Goal: Find specific page/section: Find specific page/section

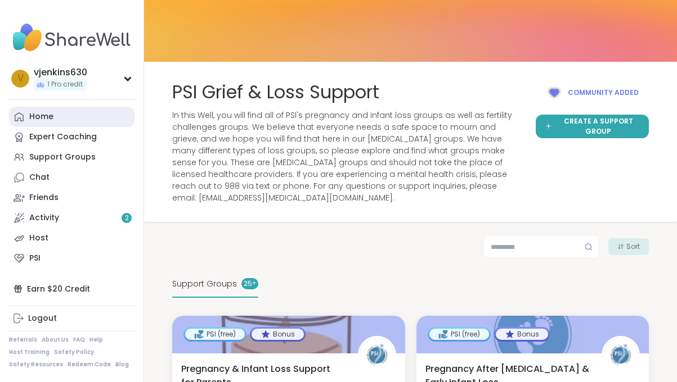
click at [76, 118] on link "Home" at bounding box center [71, 117] width 125 height 20
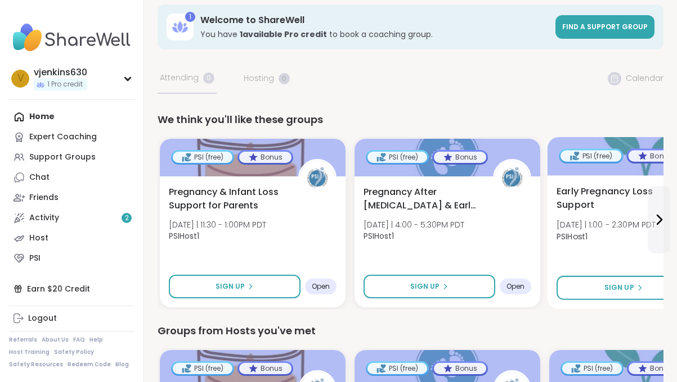
scroll to position [11, 0]
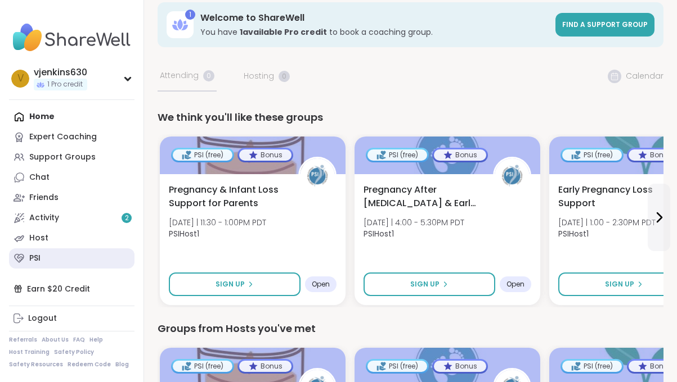
click at [41, 254] on link "PSI" at bounding box center [71, 259] width 125 height 20
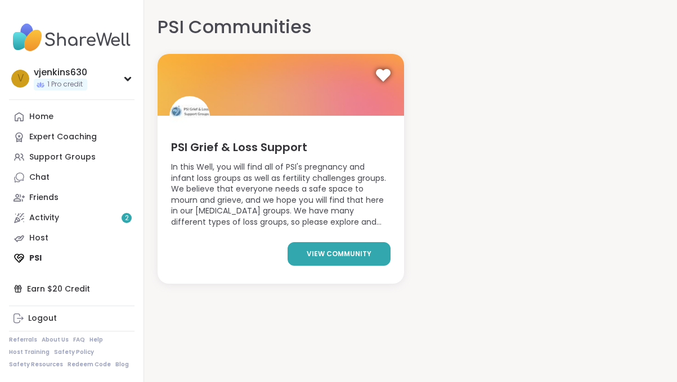
click at [344, 254] on span "view community" at bounding box center [339, 254] width 65 height 10
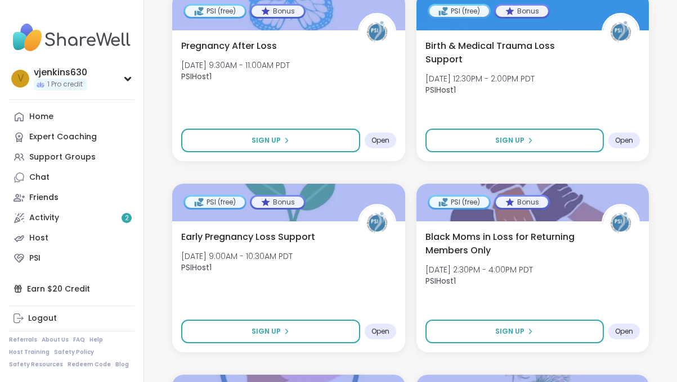
scroll to position [1280, 0]
